Goal: Check status

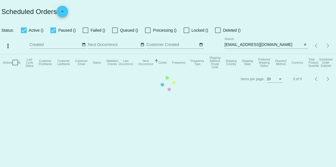
click at [329, 71] on mat-table "Actions Id Last Cycle Status Customer FirstName Customer LastName Customer Emai…" at bounding box center [168, 62] width 336 height 17
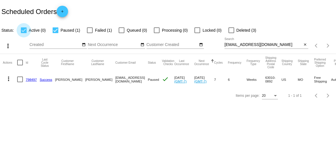
click at [23, 31] on div at bounding box center [24, 30] width 6 height 6
click at [23, 33] on input "Active (0)" at bounding box center [23, 33] width 0 height 0
checkbox input "false"
click at [29, 80] on link "798497" at bounding box center [31, 80] width 11 height 4
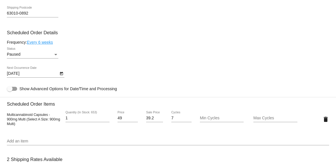
scroll to position [314, 0]
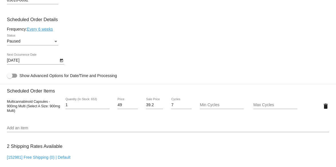
drag, startPoint x: 30, startPoint y: 112, endPoint x: 5, endPoint y: 103, distance: 26.8
click at [5, 103] on mat-card "Customer 1588736: [PERSON_NAME] [EMAIL_ADDRESS][DOMAIN_NAME] Customer Shipping …" at bounding box center [168, 93] width 336 height 572
copy span "Multicannabinoid Capsules - 900mg Multi (Select A Size: 900mg Multi)"
